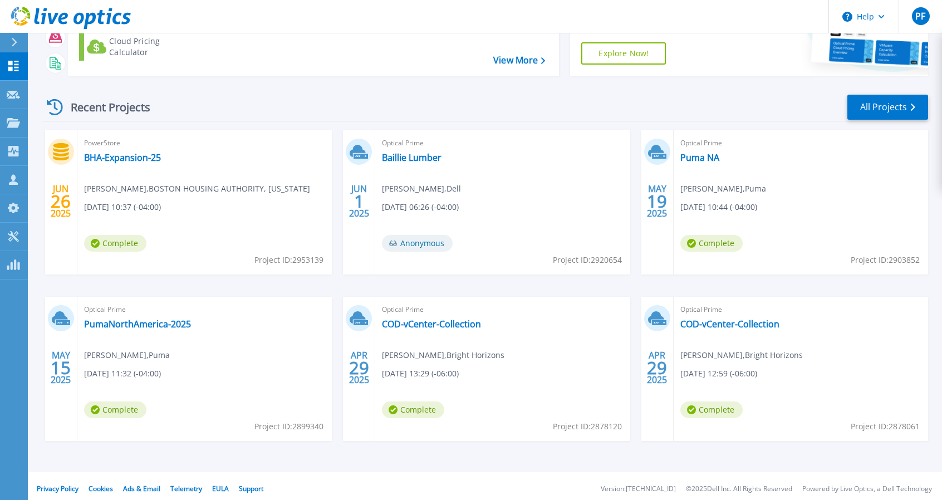
scroll to position [117, 0]
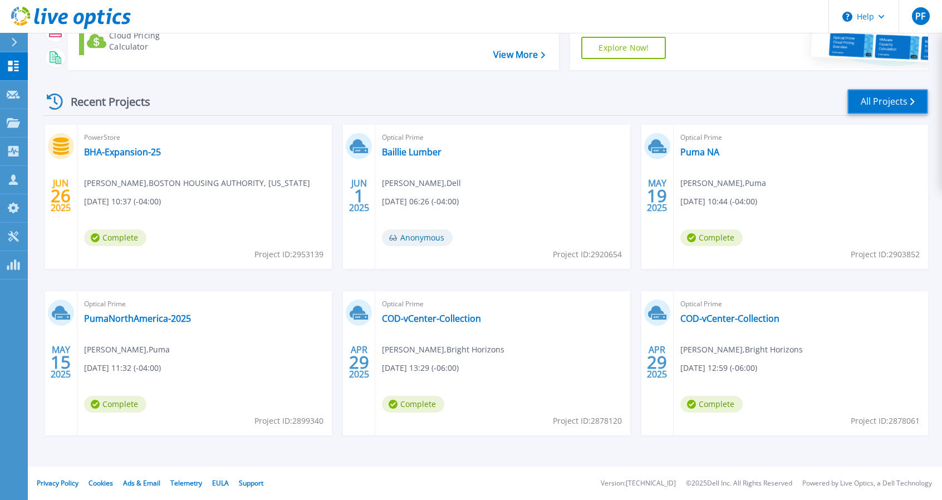
click at [640, 104] on link "All Projects" at bounding box center [888, 101] width 81 height 25
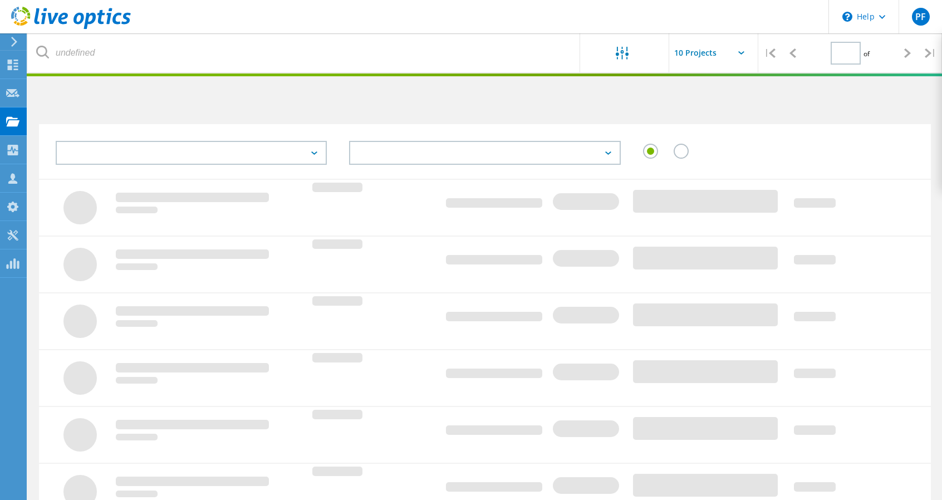
type input "1"
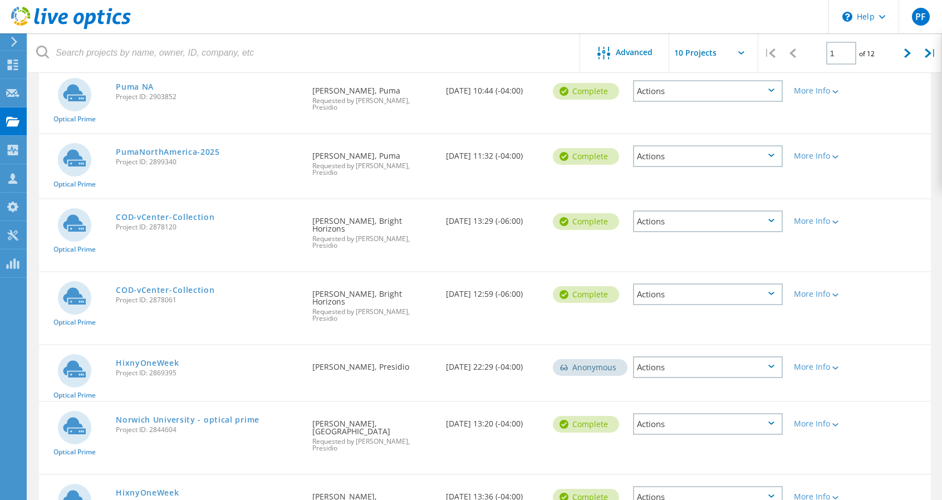
scroll to position [278, 0]
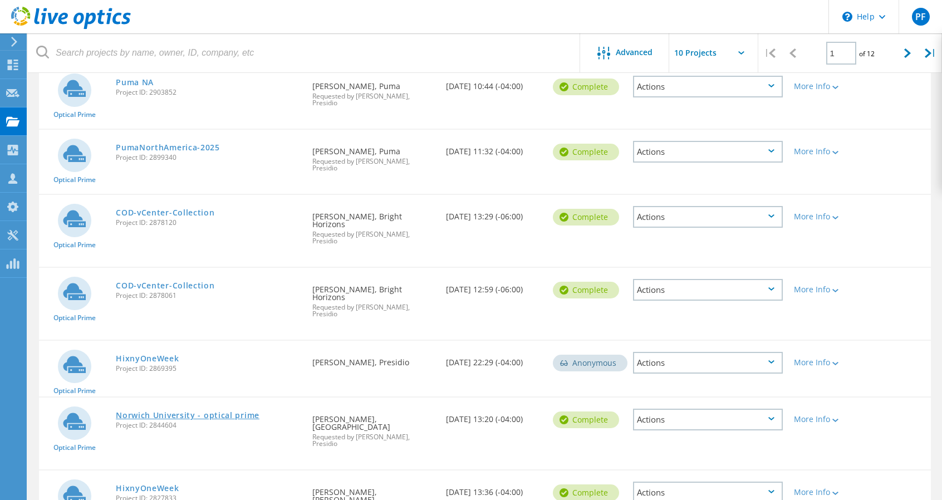
click at [179, 412] on link "Norwich University - optical prime" at bounding box center [188, 416] width 144 height 8
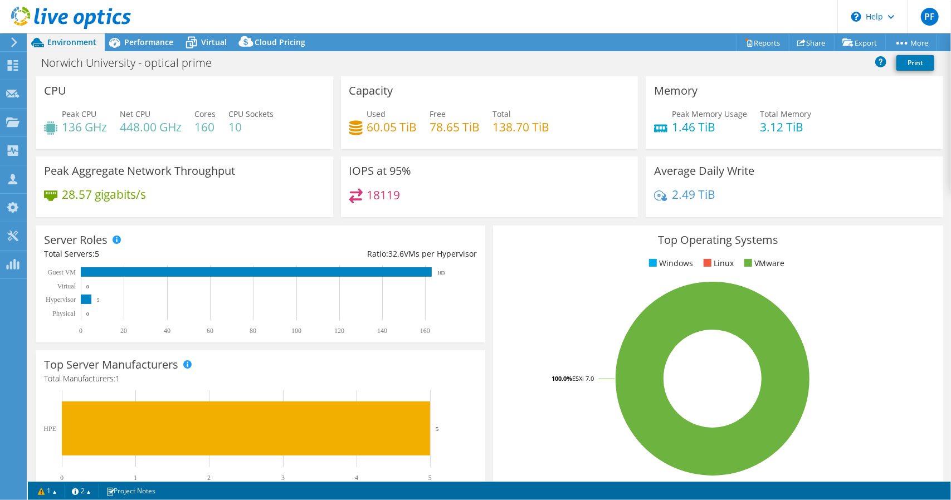
select select "USEast"
select select "USD"
